Goal: Information Seeking & Learning: Learn about a topic

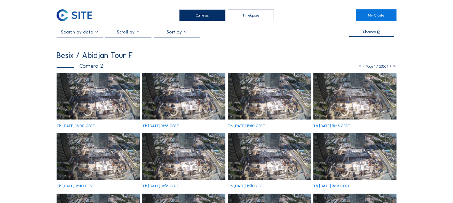
click at [94, 93] on img at bounding box center [98, 96] width 83 height 47
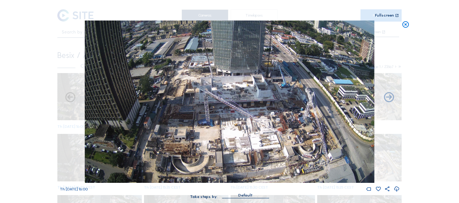
drag, startPoint x: 285, startPoint y: 170, endPoint x: 306, endPoint y: 174, distance: 22.1
click at [306, 174] on img at bounding box center [229, 102] width 289 height 163
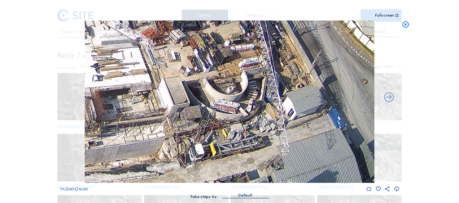
drag, startPoint x: 356, startPoint y: 141, endPoint x: 274, endPoint y: 107, distance: 89.2
click at [274, 107] on img at bounding box center [229, 102] width 289 height 163
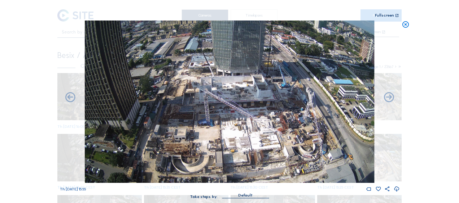
click at [245, 106] on img at bounding box center [229, 102] width 289 height 163
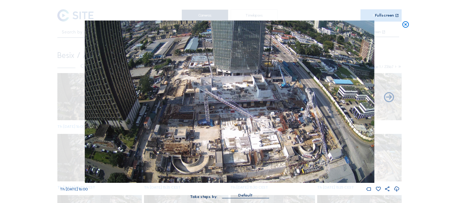
click at [403, 25] on icon at bounding box center [405, 25] width 8 height 8
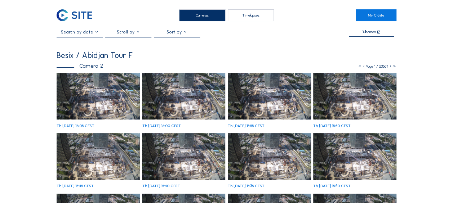
click at [103, 112] on img at bounding box center [98, 96] width 83 height 47
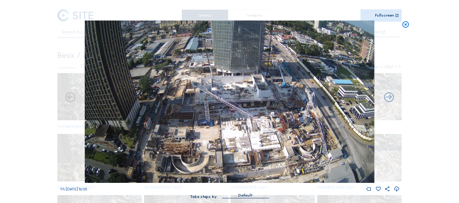
click at [103, 112] on img at bounding box center [229, 102] width 289 height 163
drag, startPoint x: 103, startPoint y: 112, endPoint x: 110, endPoint y: 110, distance: 7.7
click at [110, 110] on img at bounding box center [229, 102] width 289 height 163
drag, startPoint x: 372, startPoint y: 18, endPoint x: 407, endPoint y: 25, distance: 35.5
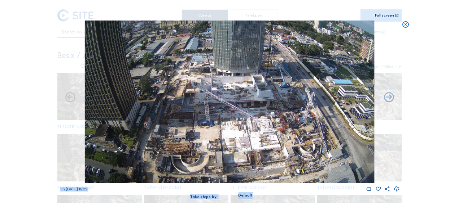
click at [399, 25] on div "Scroll to travel through time | Press 'Alt' Button + Scroll to Zoom | Click and…" at bounding box center [229, 103] width 339 height 206
click at [407, 25] on icon at bounding box center [405, 25] width 8 height 8
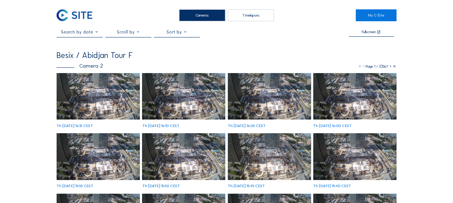
click at [97, 81] on img at bounding box center [98, 96] width 83 height 47
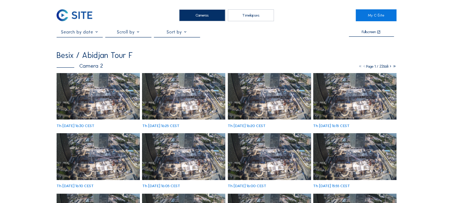
click at [102, 95] on img at bounding box center [98, 96] width 83 height 47
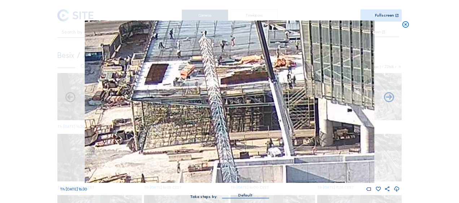
drag, startPoint x: 214, startPoint y: 45, endPoint x: 231, endPoint y: 86, distance: 44.7
click at [231, 86] on img at bounding box center [229, 102] width 289 height 163
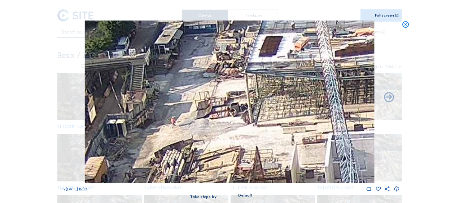
drag, startPoint x: 154, startPoint y: 87, endPoint x: 268, endPoint y: 59, distance: 117.9
click at [268, 59] on img at bounding box center [229, 102] width 289 height 163
